Goal: Answer question/provide support: Share knowledge or assist other users

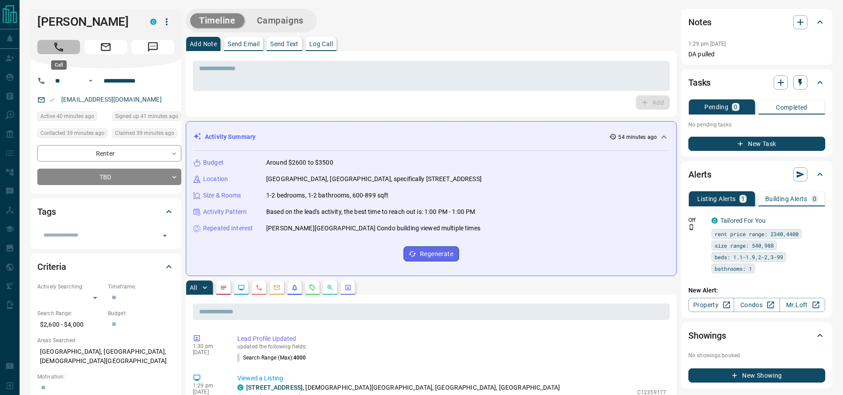
click at [59, 44] on icon "Call" at bounding box center [59, 47] width 12 height 12
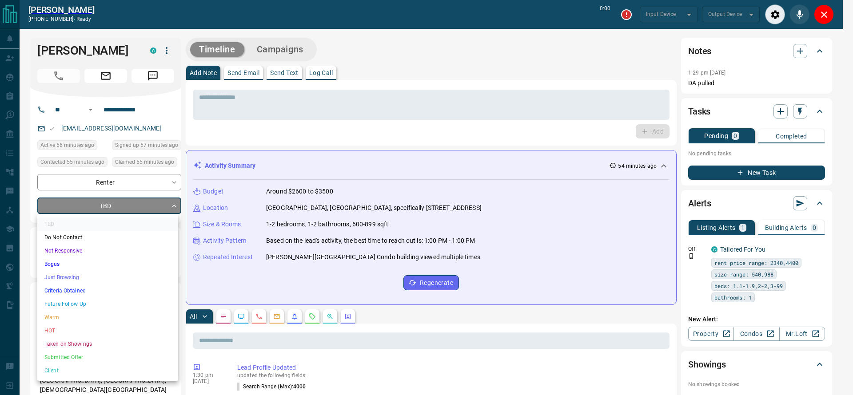
type input "*******"
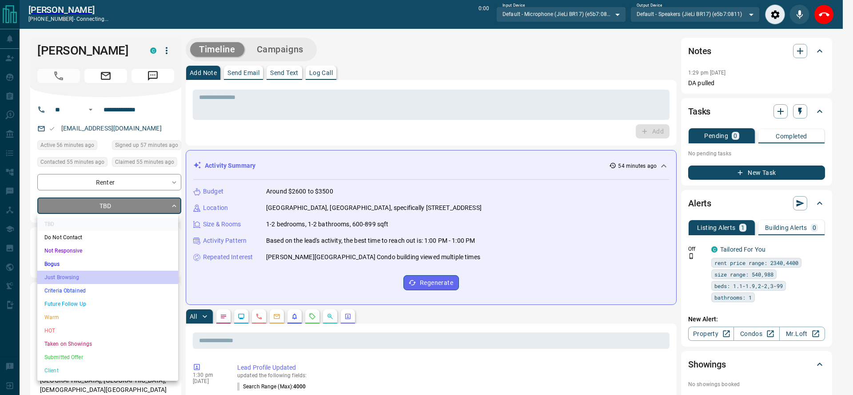
click at [137, 276] on li "Just Browsing" at bounding box center [107, 277] width 141 height 13
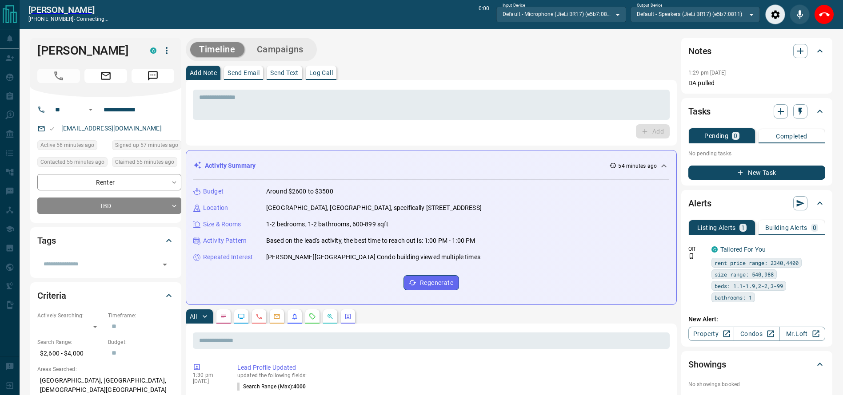
click at [137, 276] on ul "TBD Do Not Contact Not Responsive Bogus Just Browsing Criteria Obtained Future …" at bounding box center [108, 261] width 106 height 94
type input "*"
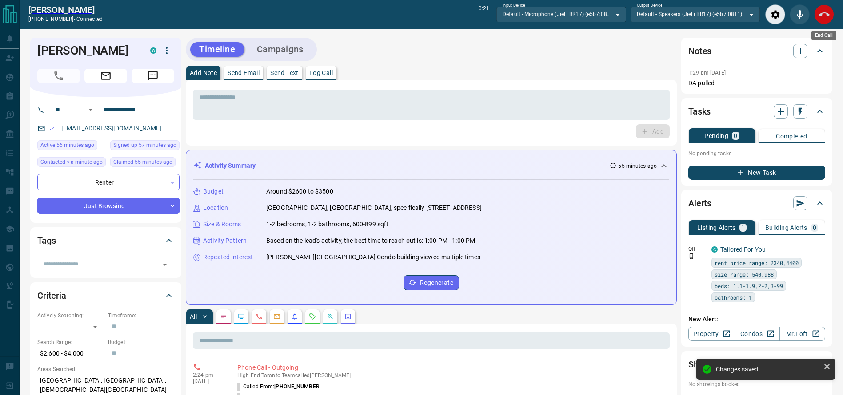
click at [822, 13] on icon "End Call" at bounding box center [824, 14] width 11 height 11
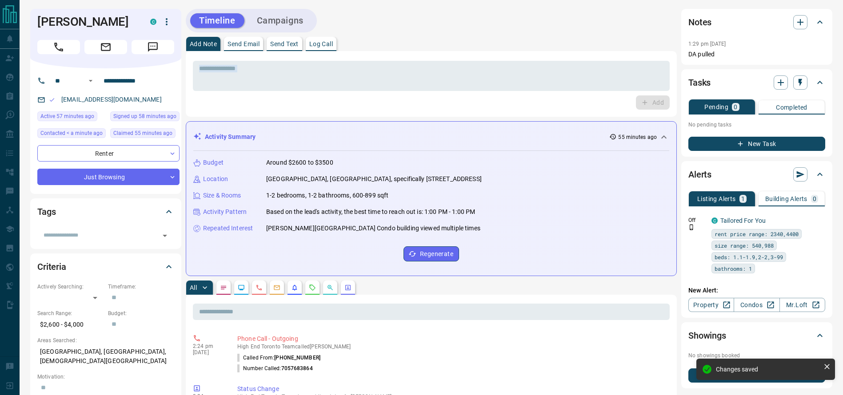
click at [535, 92] on div "* ​ Add" at bounding box center [431, 84] width 477 height 52
drag, startPoint x: 535, startPoint y: 86, endPoint x: 531, endPoint y: 83, distance: 4.7
click at [533, 84] on textarea at bounding box center [431, 76] width 464 height 23
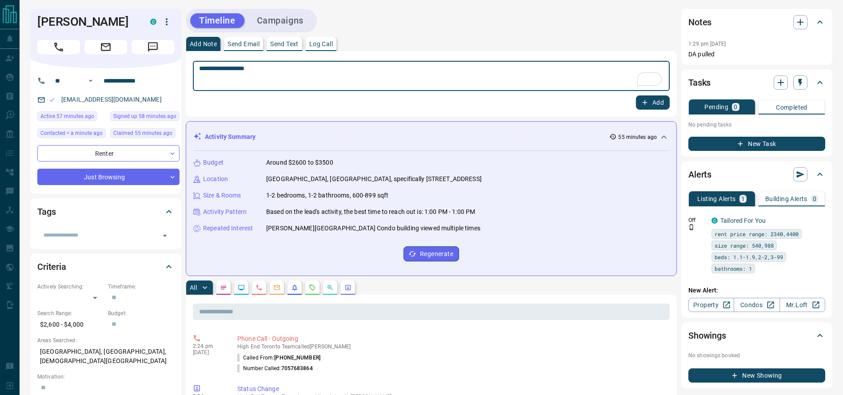
type textarea "**********"
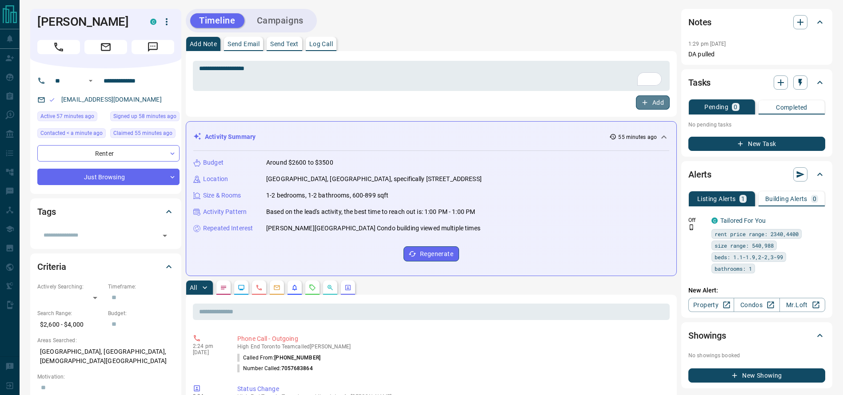
click at [663, 105] on button "Add" at bounding box center [653, 103] width 34 height 14
